Goal: Task Accomplishment & Management: Manage account settings

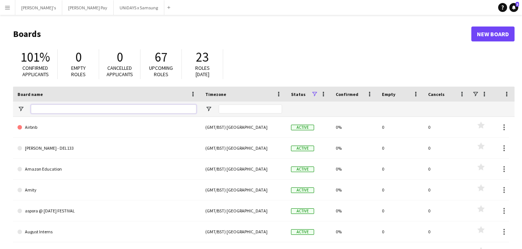
click at [63, 110] on input "Board name Filter Input" at bounding box center [113, 108] width 165 height 9
click at [8, 10] on app-icon "Menu" at bounding box center [7, 7] width 6 height 6
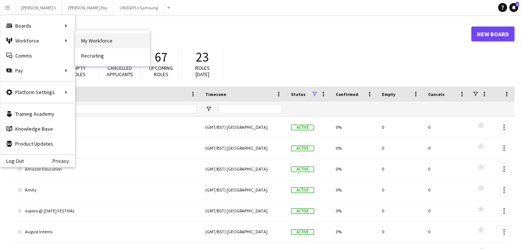
click at [109, 39] on link "My Workforce" at bounding box center [112, 40] width 75 height 15
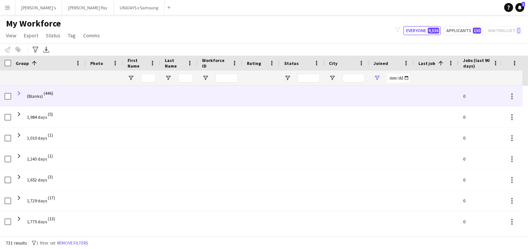
click at [19, 91] on span at bounding box center [19, 93] width 7 height 7
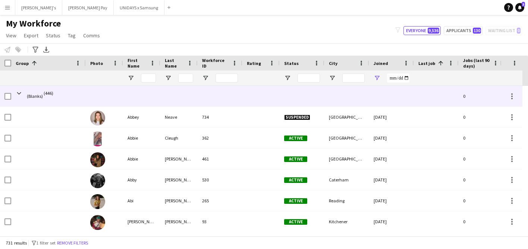
click at [19, 91] on span at bounding box center [19, 93] width 7 height 7
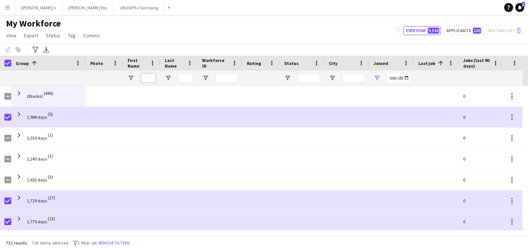
click at [151, 77] on input "First Name Filter Input" at bounding box center [148, 77] width 15 height 9
paste input "**********"
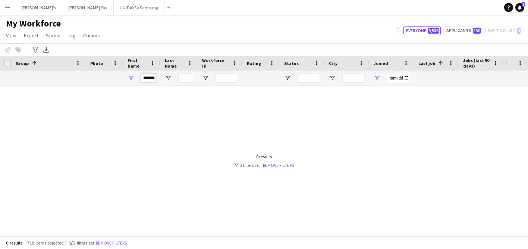
click at [152, 79] on input "**********" at bounding box center [148, 77] width 15 height 9
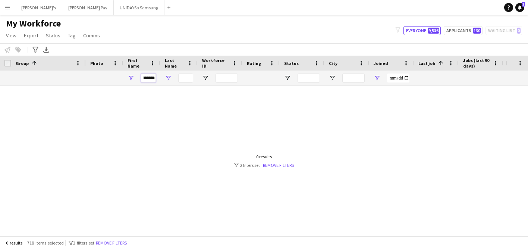
drag, startPoint x: 144, startPoint y: 78, endPoint x: 166, endPoint y: 78, distance: 22.0
click at [166, 78] on div "**********" at bounding box center [435, 77] width 871 height 15
click at [152, 78] on input "******" at bounding box center [148, 77] width 15 height 9
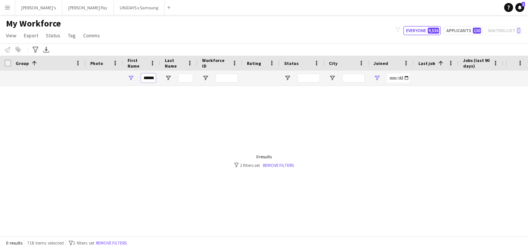
type input "******"
click at [151, 78] on input "******" at bounding box center [148, 77] width 15 height 9
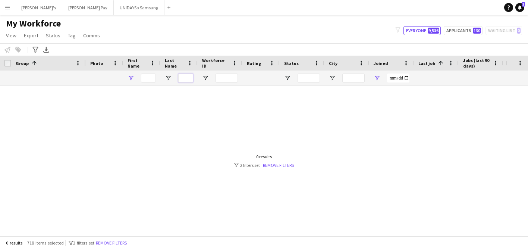
click at [181, 78] on input "Last Name Filter Input" at bounding box center [185, 77] width 15 height 9
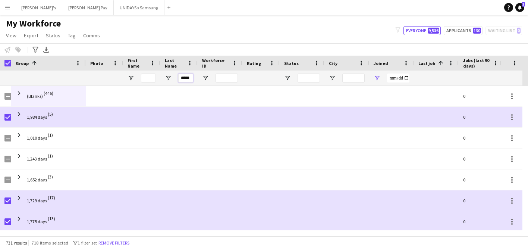
type input "*****"
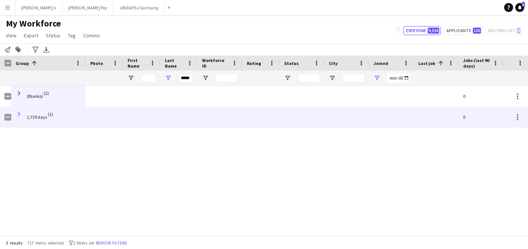
click at [19, 115] on span at bounding box center [19, 114] width 7 height 7
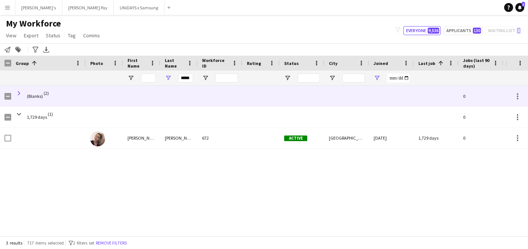
click at [19, 92] on span at bounding box center [19, 93] width 7 height 7
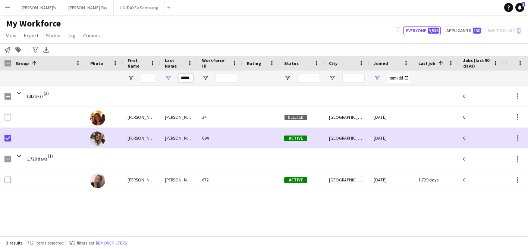
click at [189, 78] on input "*****" at bounding box center [185, 77] width 15 height 9
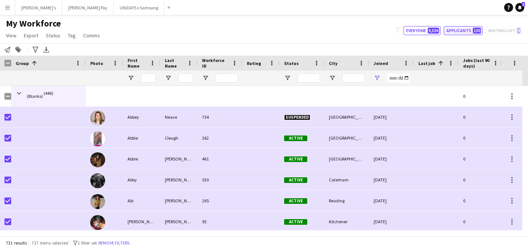
click at [461, 27] on button "Applicants 130" at bounding box center [463, 30] width 39 height 9
type input "**********"
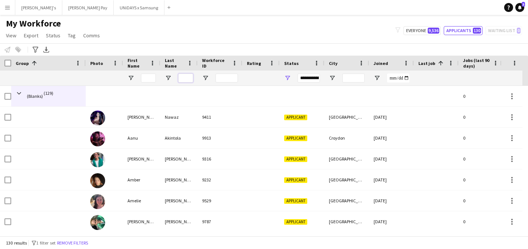
click at [184, 77] on input "Last Name Filter Input" at bounding box center [185, 77] width 15 height 9
type input "*****"
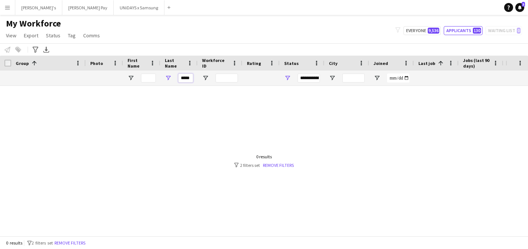
click at [186, 78] on input "*****" at bounding box center [185, 77] width 15 height 9
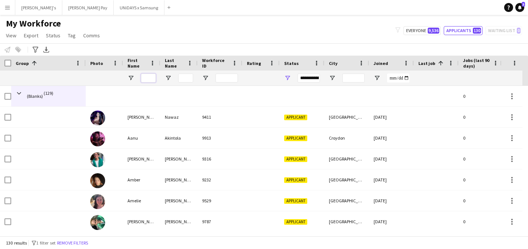
click at [148, 75] on input "First Name Filter Input" at bounding box center [148, 77] width 15 height 9
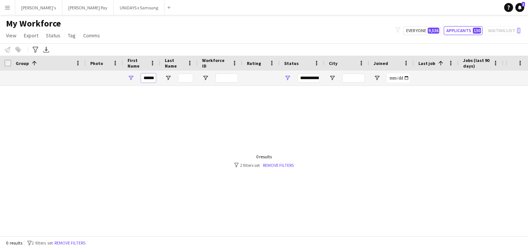
type input "******"
click at [247, 164] on div "filter-1 2 filters set Remove filters" at bounding box center [264, 165] width 60 height 6
click at [274, 164] on link "Remove filters" at bounding box center [278, 165] width 31 height 6
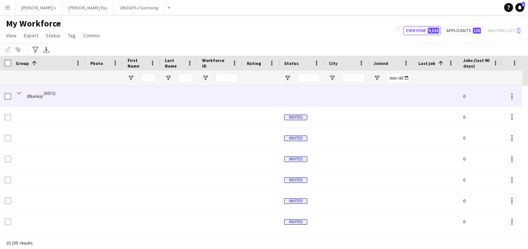
click at [18, 92] on span at bounding box center [19, 93] width 7 height 7
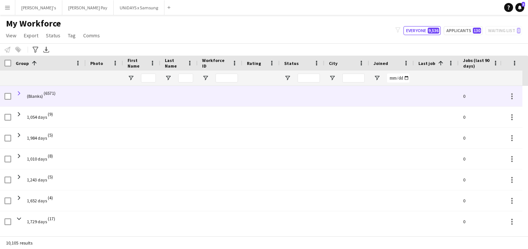
click at [18, 94] on span at bounding box center [19, 93] width 7 height 7
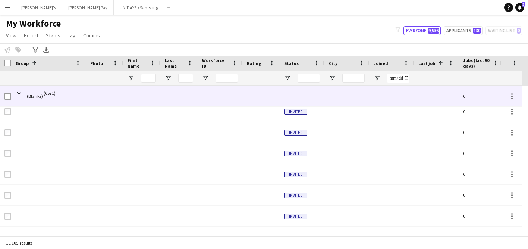
scroll to position [1685, 0]
click at [18, 94] on span at bounding box center [19, 93] width 7 height 7
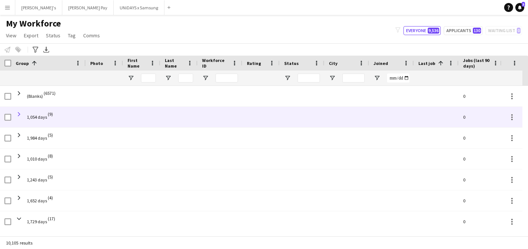
click at [20, 115] on span at bounding box center [19, 114] width 7 height 7
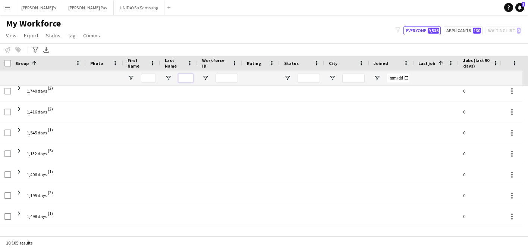
click at [182, 77] on input "Last Name Filter Input" at bounding box center [185, 77] width 15 height 9
click at [187, 79] on input "Last Name Filter Input" at bounding box center [185, 77] width 15 height 9
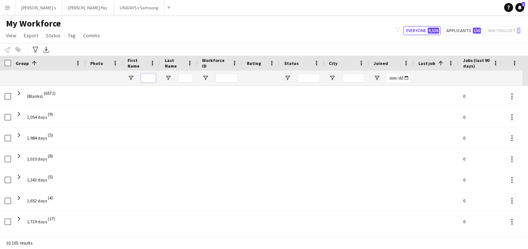
click at [152, 79] on input "First Name Filter Input" at bounding box center [148, 77] width 15 height 9
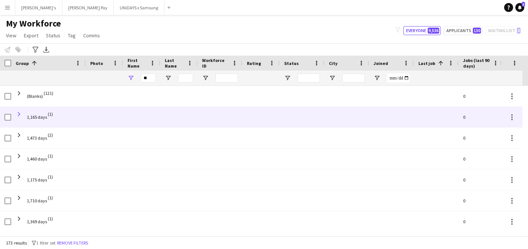
click at [19, 114] on span at bounding box center [19, 114] width 7 height 7
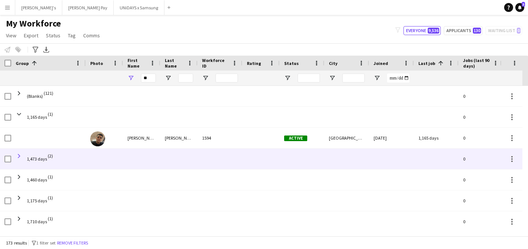
click at [20, 155] on span at bounding box center [19, 155] width 7 height 7
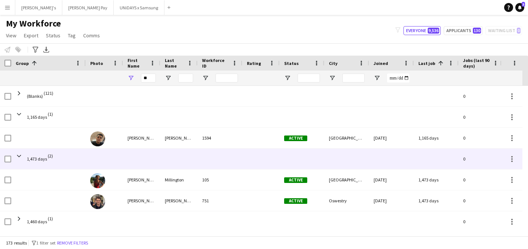
scroll to position [48, 0]
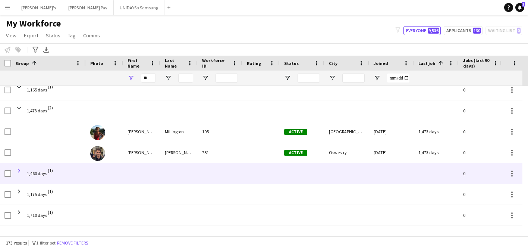
click at [20, 170] on span at bounding box center [19, 170] width 7 height 7
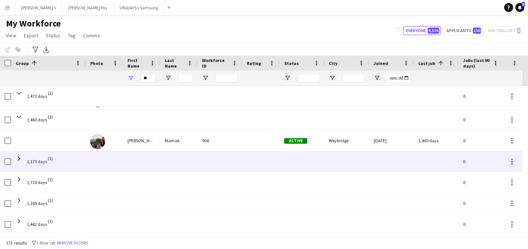
scroll to position [102, 0]
click at [21, 157] on span at bounding box center [19, 158] width 7 height 7
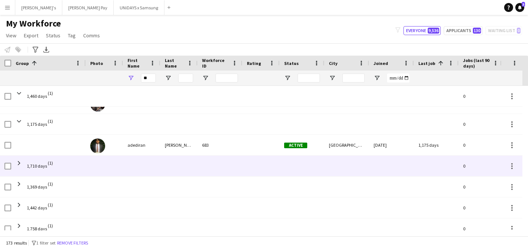
scroll to position [145, 0]
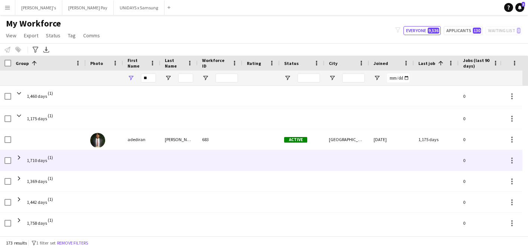
click at [21, 157] on span at bounding box center [19, 157] width 7 height 7
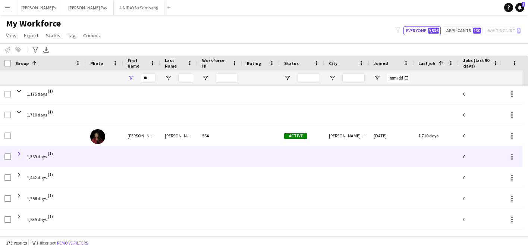
click at [21, 153] on span at bounding box center [19, 153] width 7 height 7
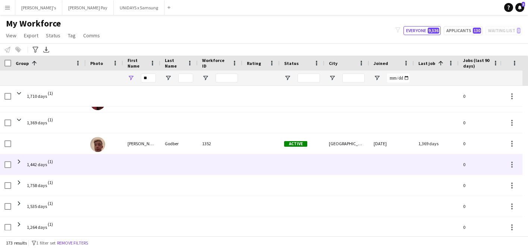
scroll to position [230, 0]
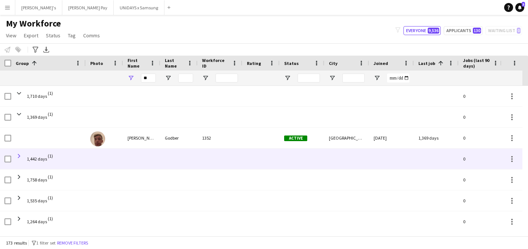
click at [21, 155] on span at bounding box center [19, 155] width 7 height 7
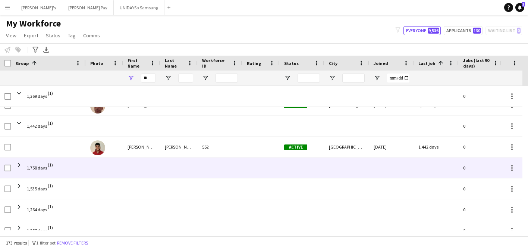
scroll to position [270, 0]
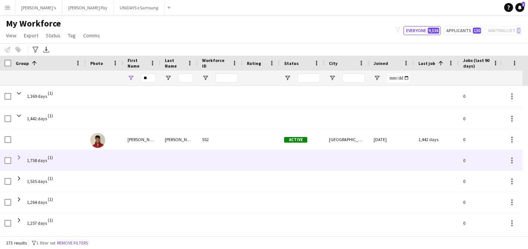
click at [21, 156] on span at bounding box center [19, 157] width 7 height 7
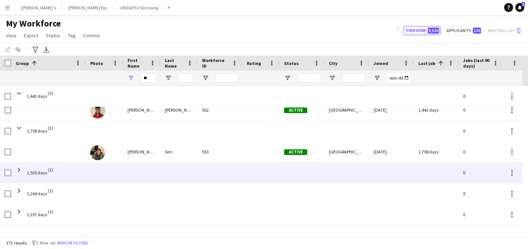
scroll to position [307, 0]
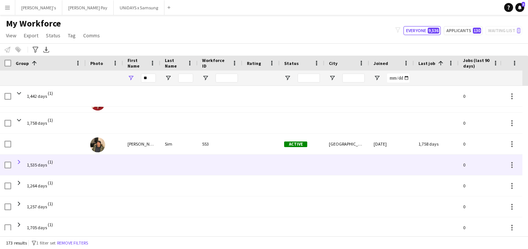
click at [21, 158] on span at bounding box center [19, 161] width 7 height 7
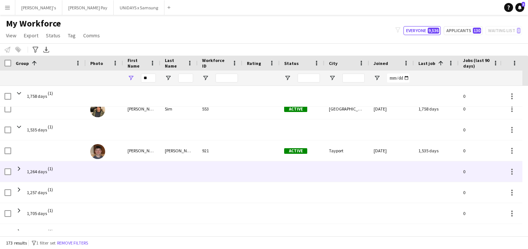
scroll to position [0, 0]
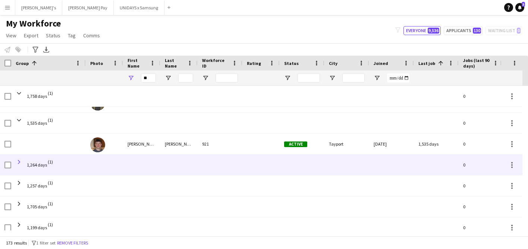
click at [21, 163] on span at bounding box center [19, 161] width 7 height 7
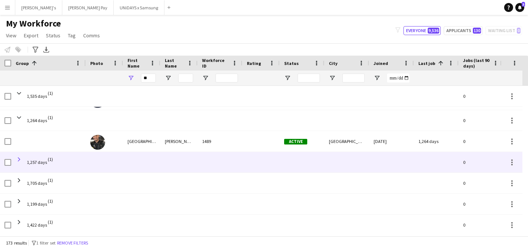
click at [20, 160] on span at bounding box center [19, 159] width 7 height 7
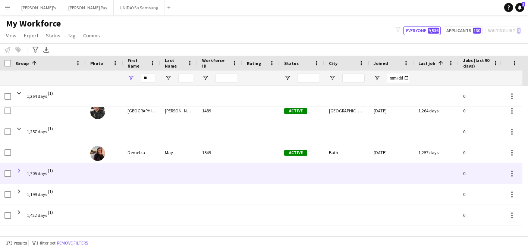
click at [20, 168] on span at bounding box center [19, 170] width 7 height 7
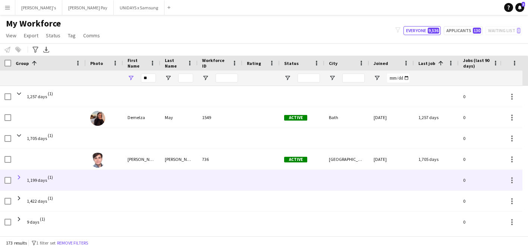
click at [20, 177] on span at bounding box center [19, 177] width 7 height 7
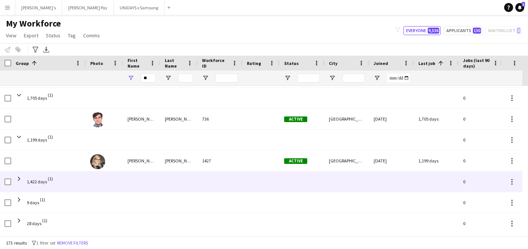
click at [20, 177] on span at bounding box center [19, 178] width 7 height 7
click at [20, 177] on span at bounding box center [19, 179] width 7 height 7
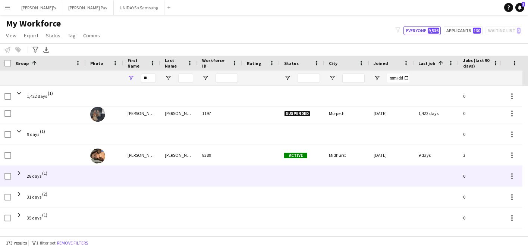
click at [20, 177] on span at bounding box center [19, 172] width 7 height 15
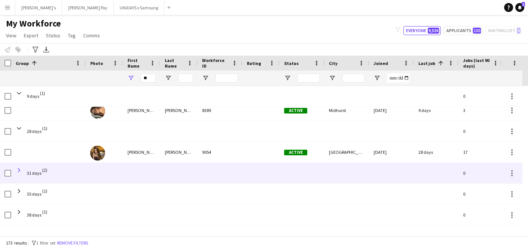
click at [19, 168] on span at bounding box center [19, 170] width 7 height 7
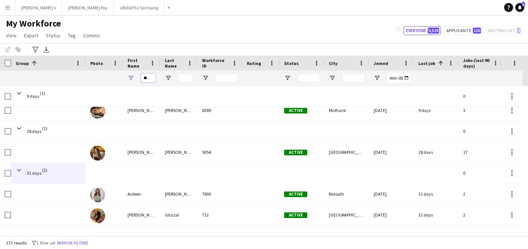
click at [150, 76] on input "**" at bounding box center [148, 77] width 15 height 9
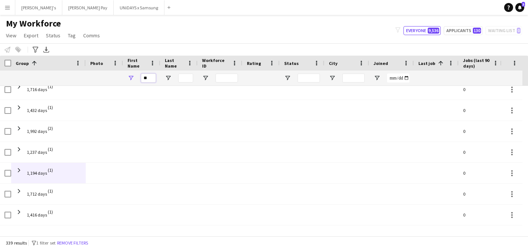
type input "*"
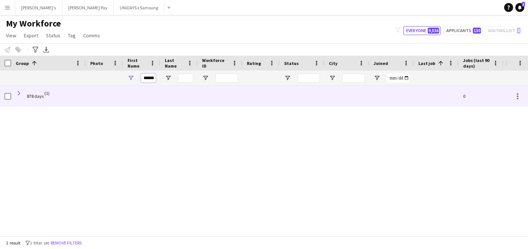
type input "******"
click at [20, 92] on span at bounding box center [19, 93] width 7 height 7
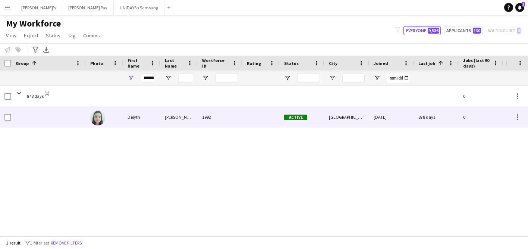
click at [404, 117] on div "[DATE]" at bounding box center [391, 117] width 45 height 20
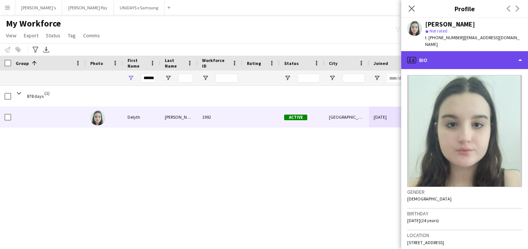
click at [433, 56] on div "profile Bio" at bounding box center [464, 60] width 127 height 18
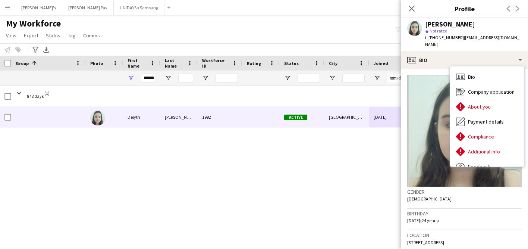
click at [356, 149] on div "878 days (1) 0 [PERSON_NAME] 1992 Active [GEOGRAPHIC_DATA] [DATE] 878 days 0 [E…" at bounding box center [252, 158] width 505 height 144
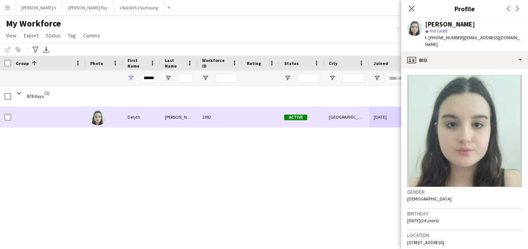
click at [258, 117] on div at bounding box center [260, 117] width 37 height 20
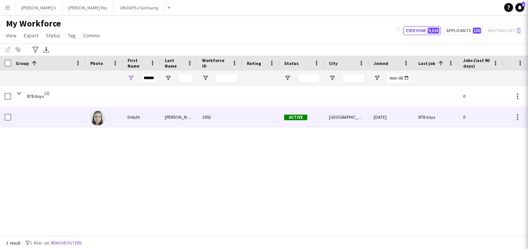
click at [258, 117] on div at bounding box center [260, 117] width 37 height 20
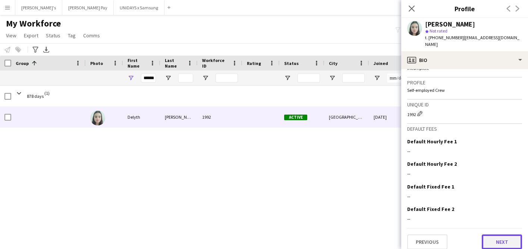
click at [497, 234] on button "Next" at bounding box center [502, 241] width 40 height 15
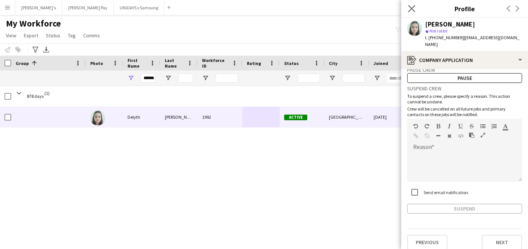
click at [415, 7] on app-icon "Close pop-in" at bounding box center [411, 8] width 11 height 11
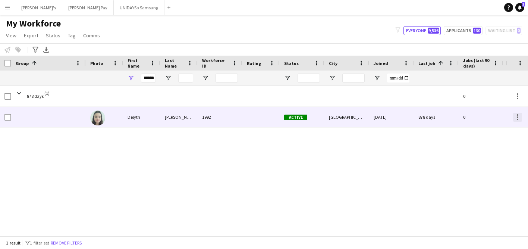
click at [515, 116] on div at bounding box center [517, 117] width 9 height 9
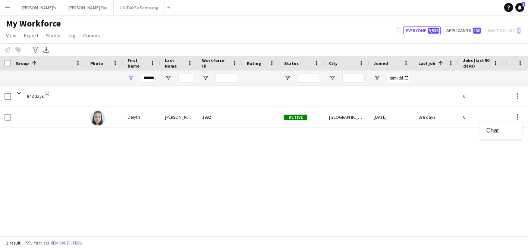
click at [262, 117] on div at bounding box center [264, 124] width 528 height 249
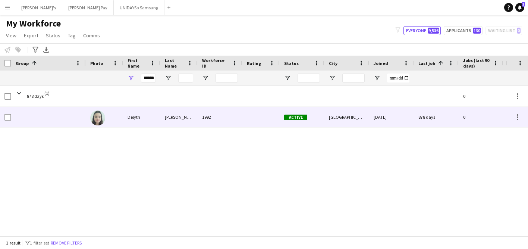
click at [184, 117] on div "[PERSON_NAME]" at bounding box center [178, 117] width 37 height 20
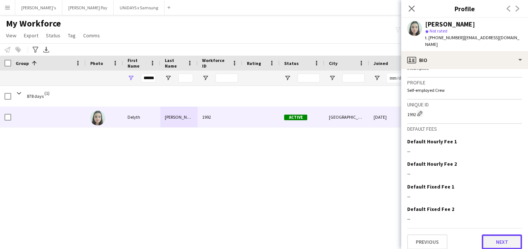
click at [495, 234] on button "Next" at bounding box center [502, 241] width 40 height 15
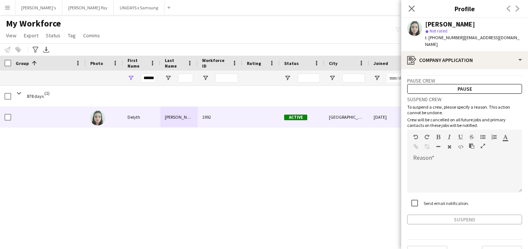
scroll to position [11, 0]
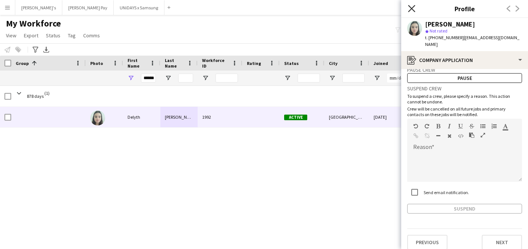
click at [412, 9] on icon at bounding box center [411, 8] width 7 height 7
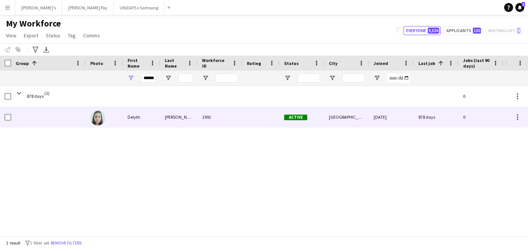
click at [461, 121] on div "0" at bounding box center [480, 117] width 45 height 20
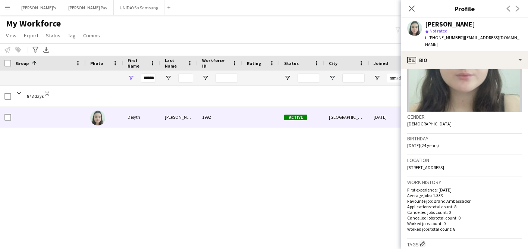
scroll to position [259, 0]
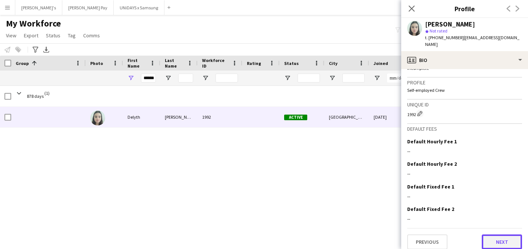
click at [501, 234] on button "Next" at bounding box center [502, 241] width 40 height 15
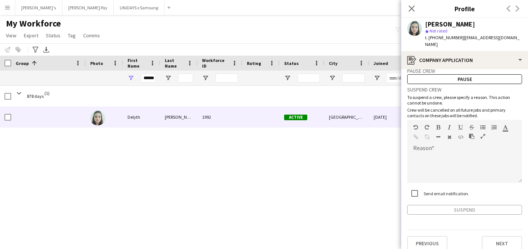
scroll to position [11, 0]
click at [507, 234] on button "Next" at bounding box center [502, 241] width 40 height 15
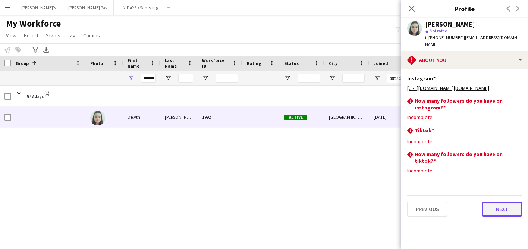
click at [505, 216] on button "Next" at bounding box center [502, 208] width 40 height 15
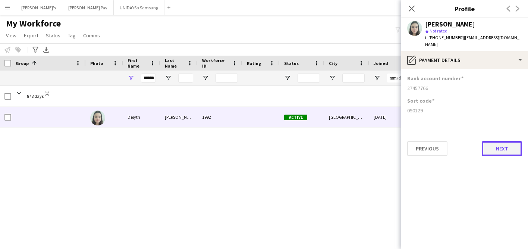
click at [501, 142] on button "Next" at bounding box center [502, 148] width 40 height 15
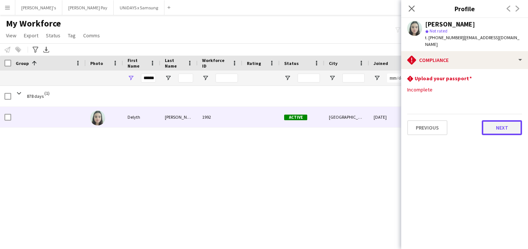
click at [501, 123] on button "Next" at bounding box center [502, 127] width 40 height 15
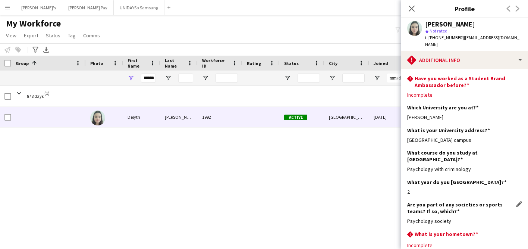
scroll to position [58, 0]
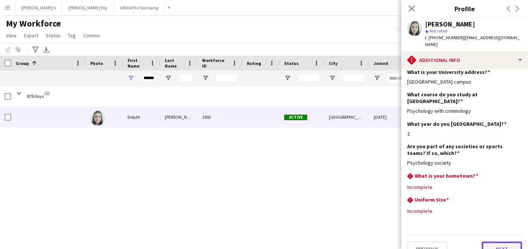
click at [500, 241] on button "Next" at bounding box center [502, 248] width 40 height 15
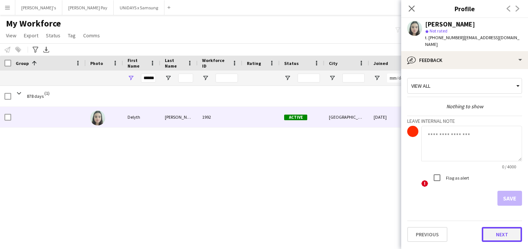
click at [505, 227] on button "Next" at bounding box center [502, 234] width 40 height 15
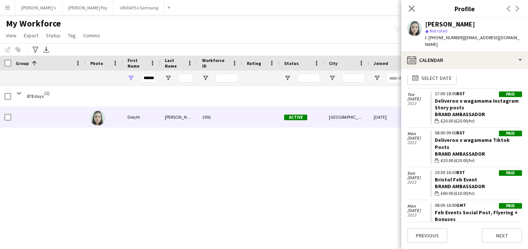
scroll to position [0, 0]
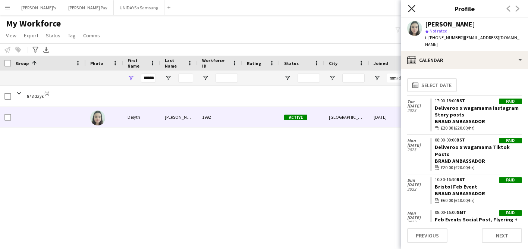
click at [411, 9] on icon at bounding box center [411, 8] width 7 height 7
